Goal: Task Accomplishment & Management: Complete application form

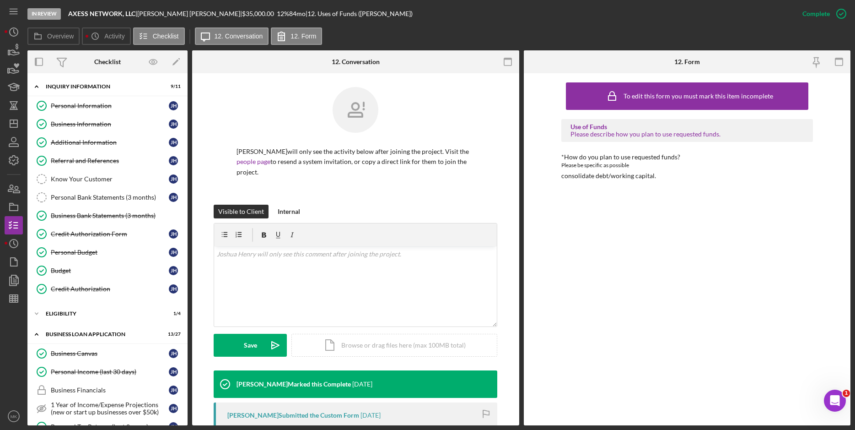
scroll to position [229, 0]
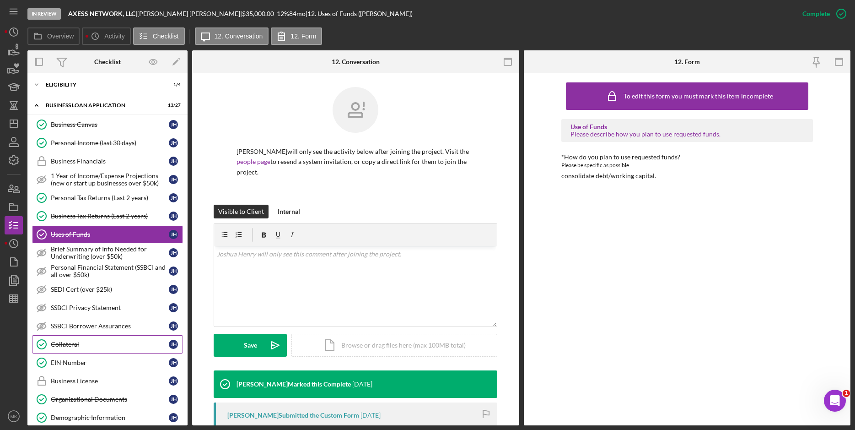
click at [102, 347] on div "Collateral" at bounding box center [110, 343] width 118 height 7
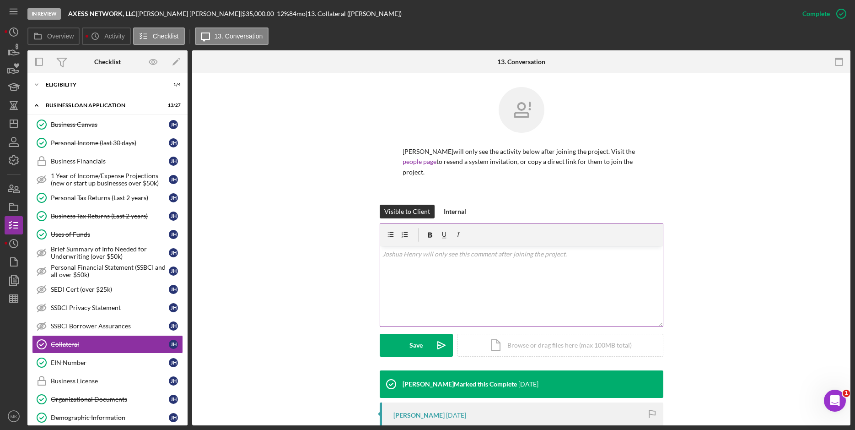
scroll to position [92, 0]
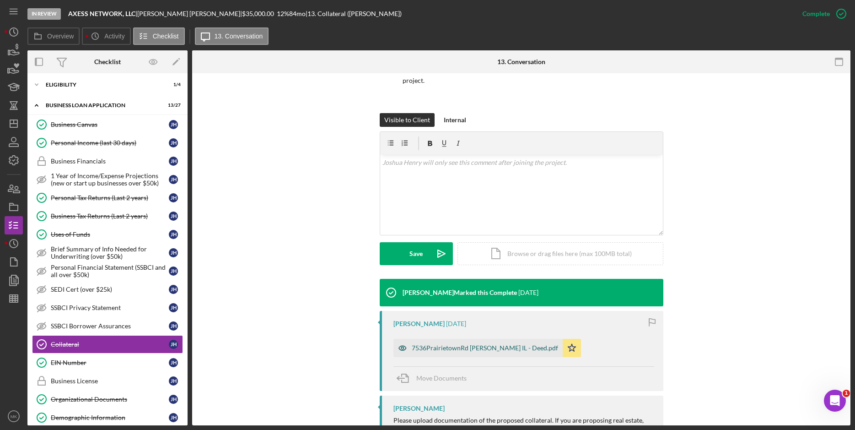
click at [460, 344] on div "7536PrairietownRd [PERSON_NAME] IL - Deed.pdf" at bounding box center [485, 347] width 146 height 7
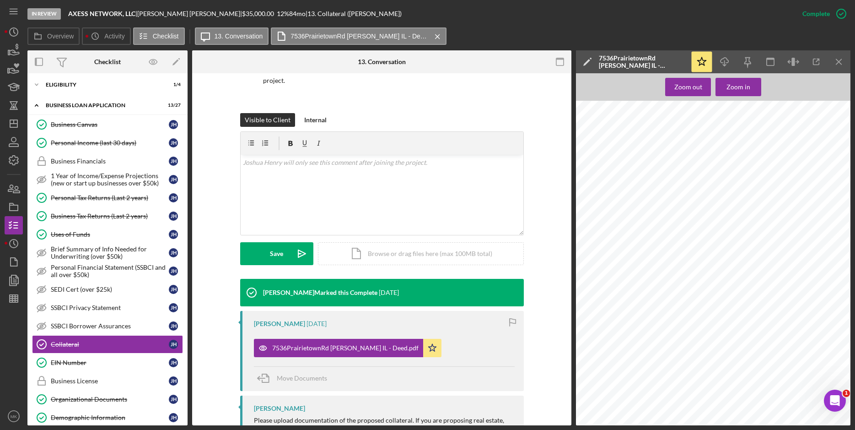
scroll to position [147, 0]
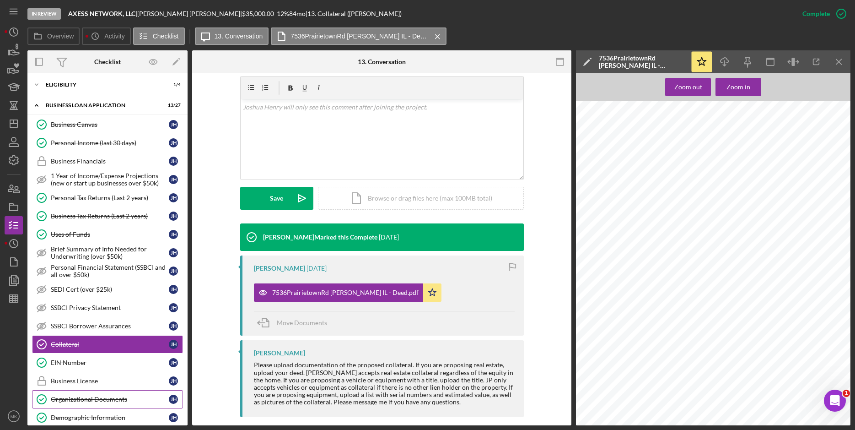
click at [95, 396] on div "Organizational Documents" at bounding box center [110, 398] width 118 height 7
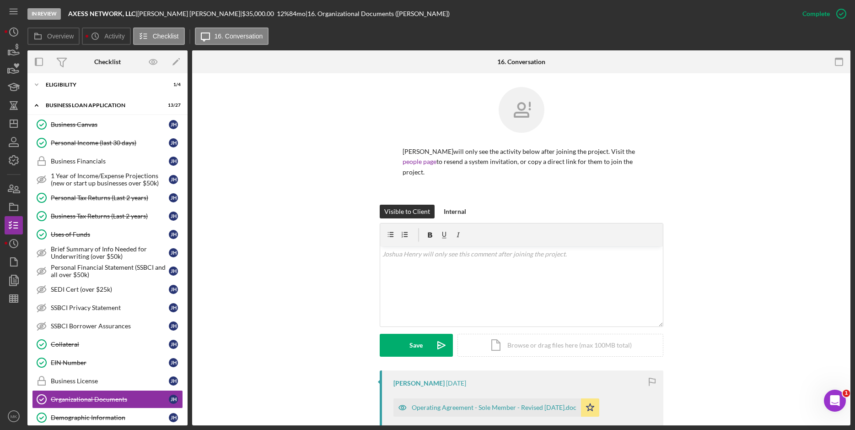
scroll to position [232, 0]
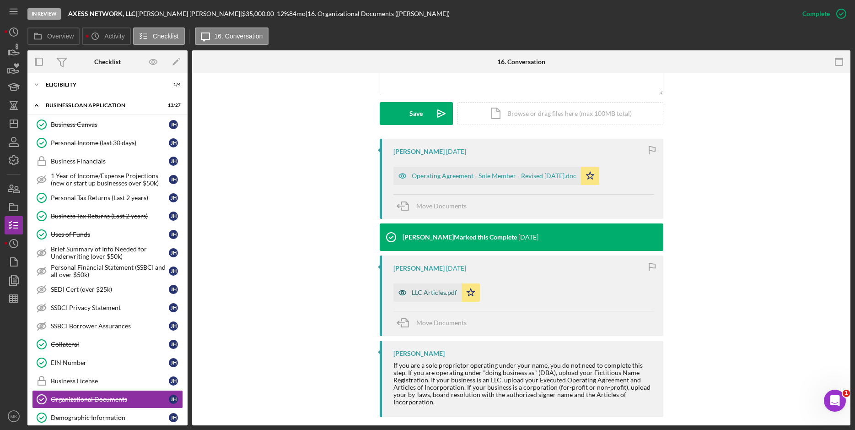
click at [429, 288] on div "LLC Articles.pdf" at bounding box center [428, 292] width 68 height 18
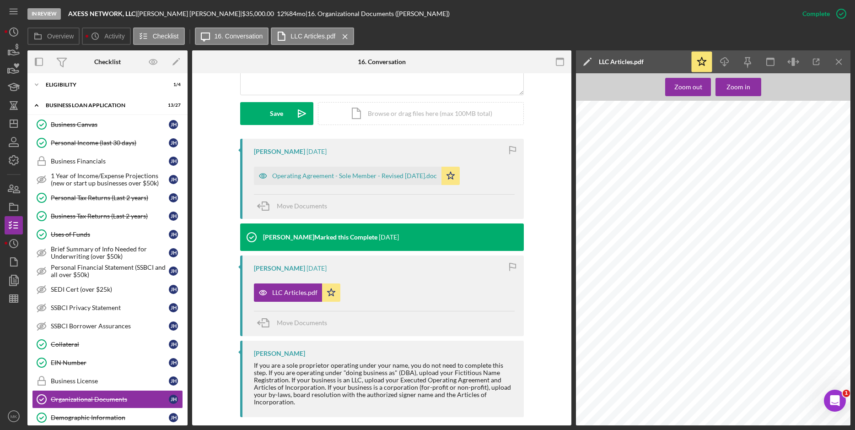
scroll to position [140, 0]
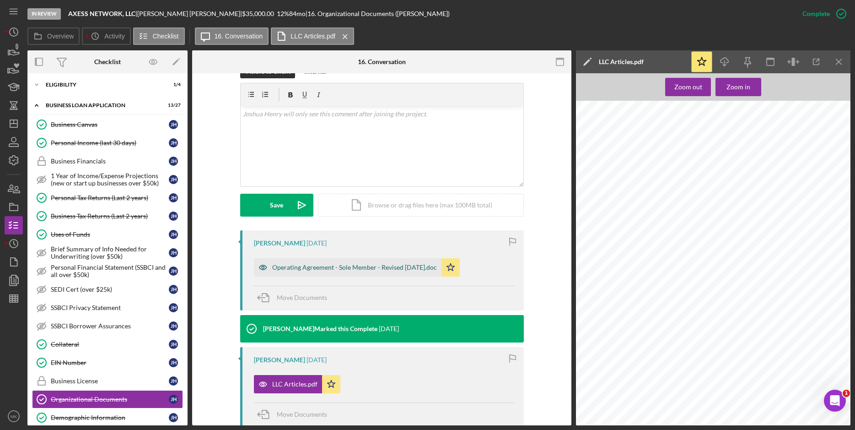
click at [350, 264] on div "Operating Agreement - Sole Member - Revised [DATE].doc" at bounding box center [354, 267] width 165 height 7
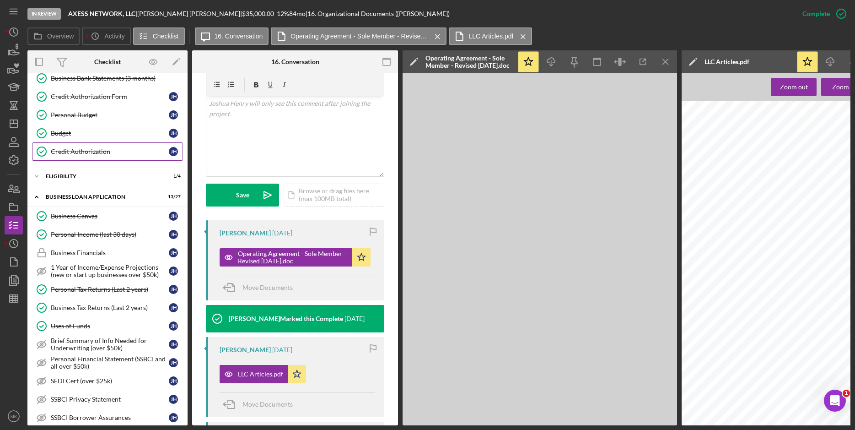
scroll to position [0, 0]
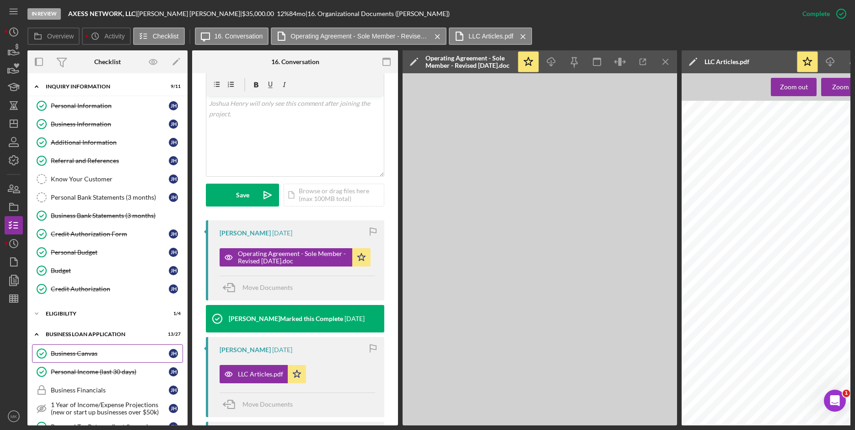
click at [84, 354] on div "Business Canvas" at bounding box center [110, 353] width 118 height 7
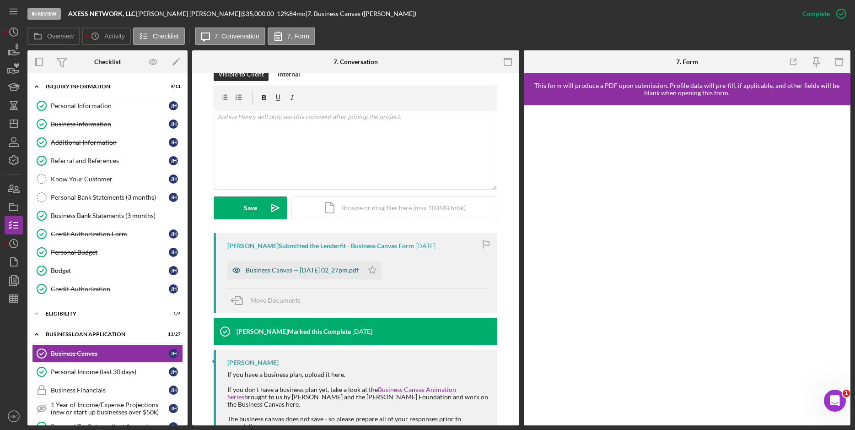
click at [319, 266] on div "Business Canvas -- [DATE] 02_27pm.pdf" at bounding box center [302, 269] width 113 height 7
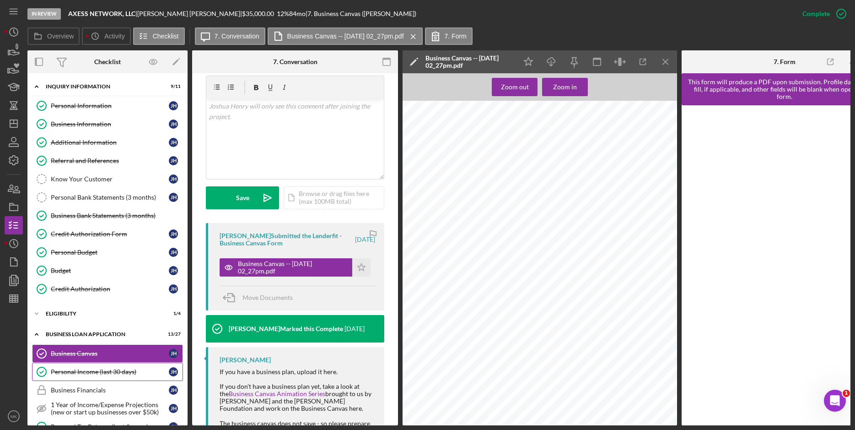
click at [98, 373] on div "Personal Income (last 30 days)" at bounding box center [110, 371] width 118 height 7
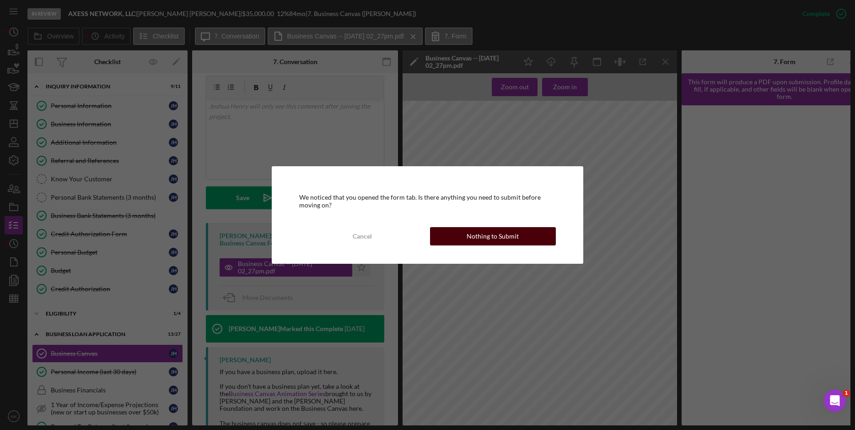
click at [502, 233] on div "Nothing to Submit" at bounding box center [493, 236] width 52 height 18
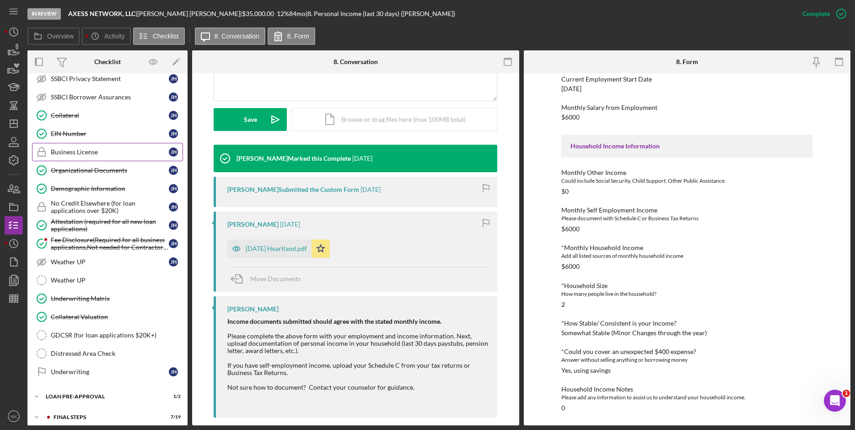
scroll to position [484, 0]
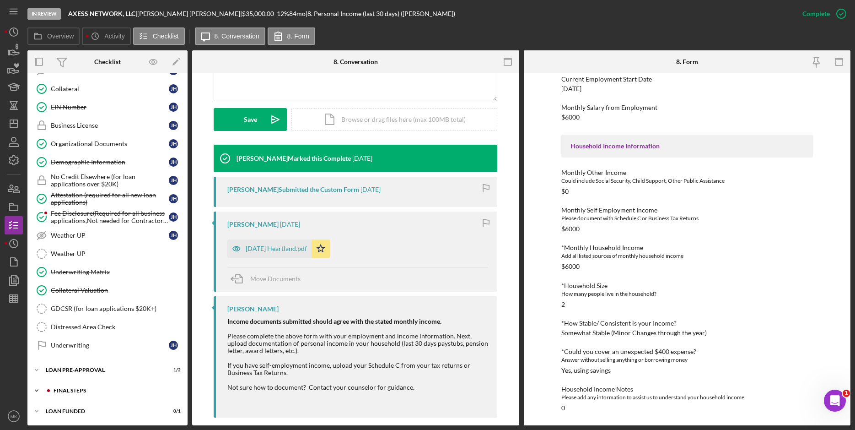
click at [98, 389] on div "FINAL STEPS" at bounding box center [115, 390] width 123 height 5
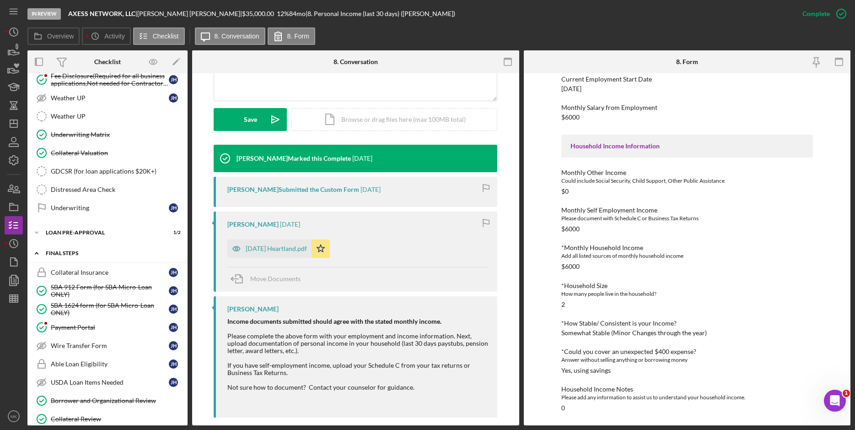
scroll to position [713, 0]
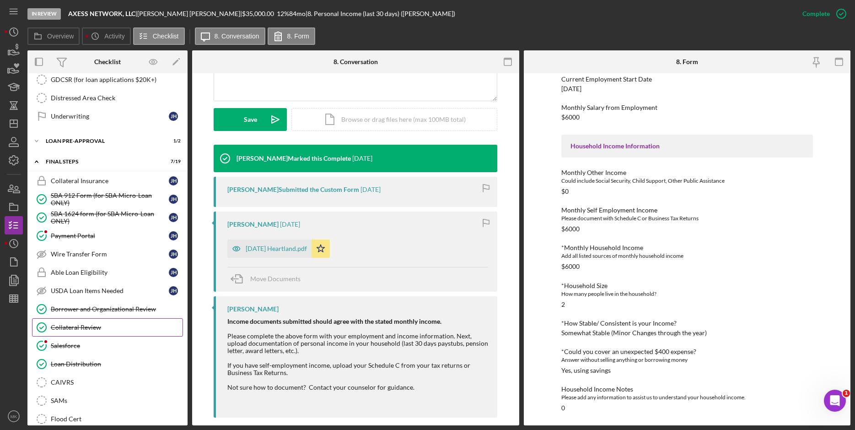
click at [115, 329] on div "Collateral Review" at bounding box center [117, 326] width 132 height 7
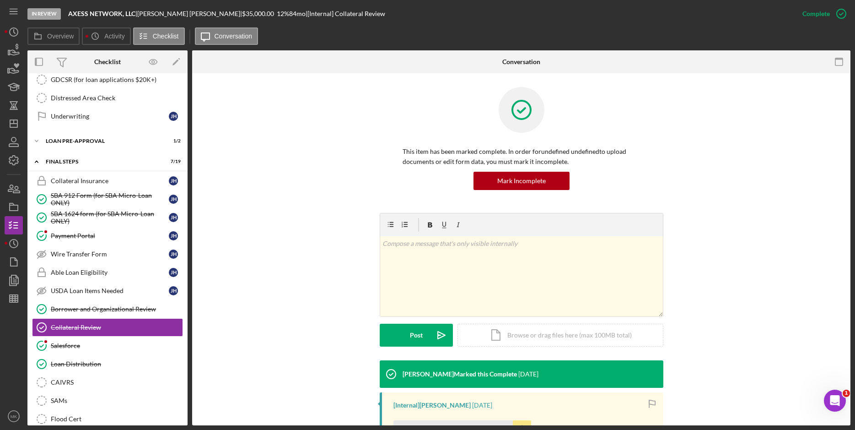
scroll to position [133, 0]
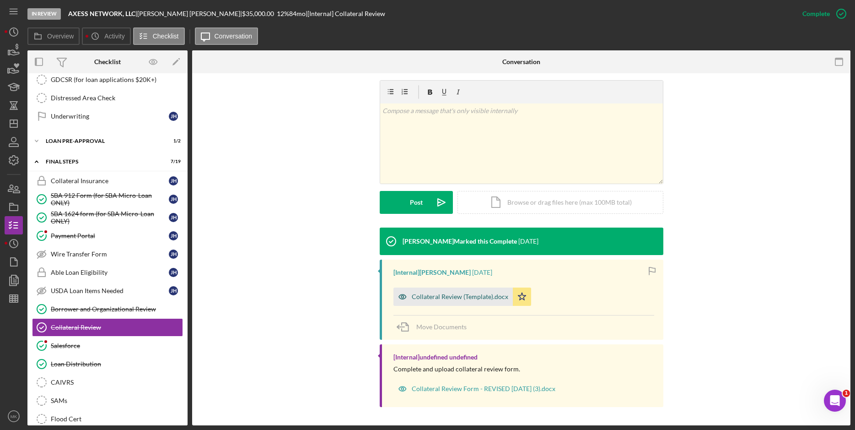
click at [477, 300] on div "Collateral Review (Template).docx" at bounding box center [460, 296] width 97 height 7
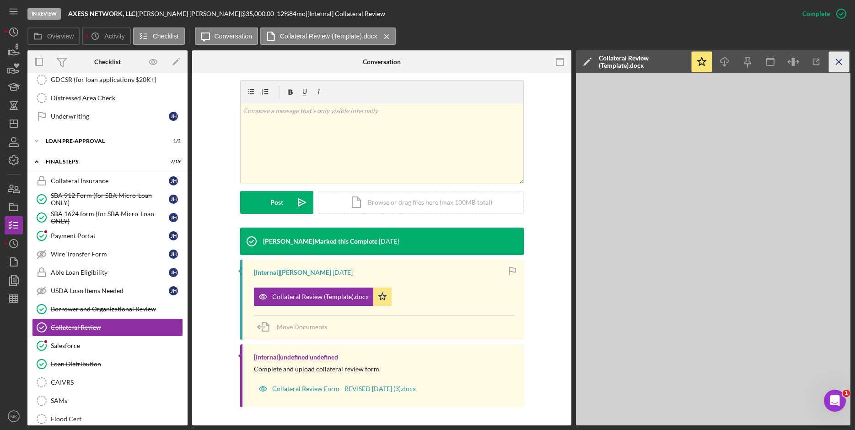
click at [844, 59] on icon "Icon/Menu Close" at bounding box center [839, 62] width 21 height 21
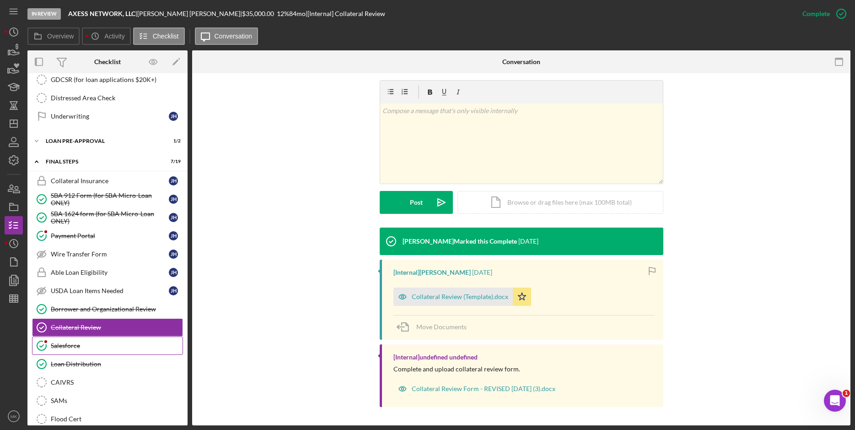
click at [76, 350] on link "Salesforce Salesforce" at bounding box center [107, 345] width 151 height 18
